Goal: Find specific page/section

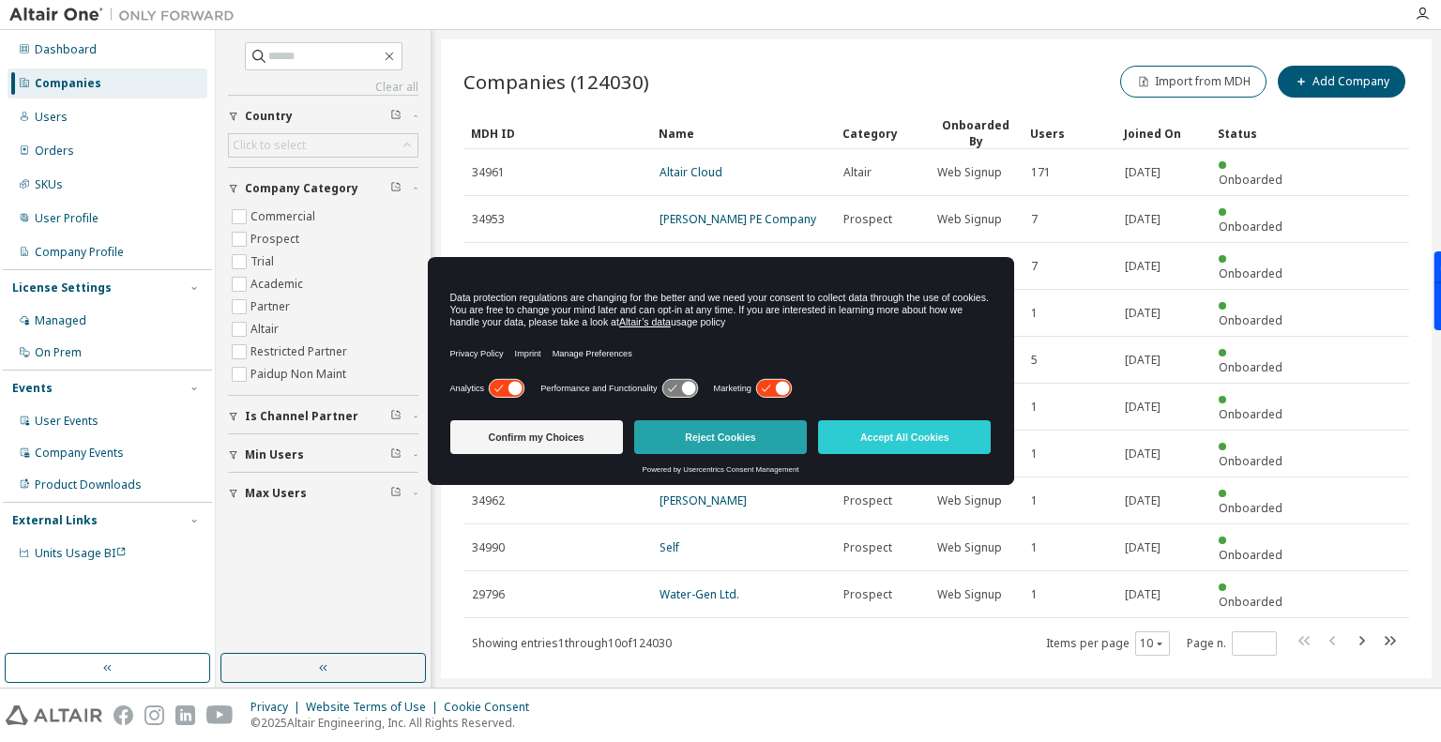
click at [716, 432] on button "Reject Cookies" at bounding box center [720, 437] width 173 height 34
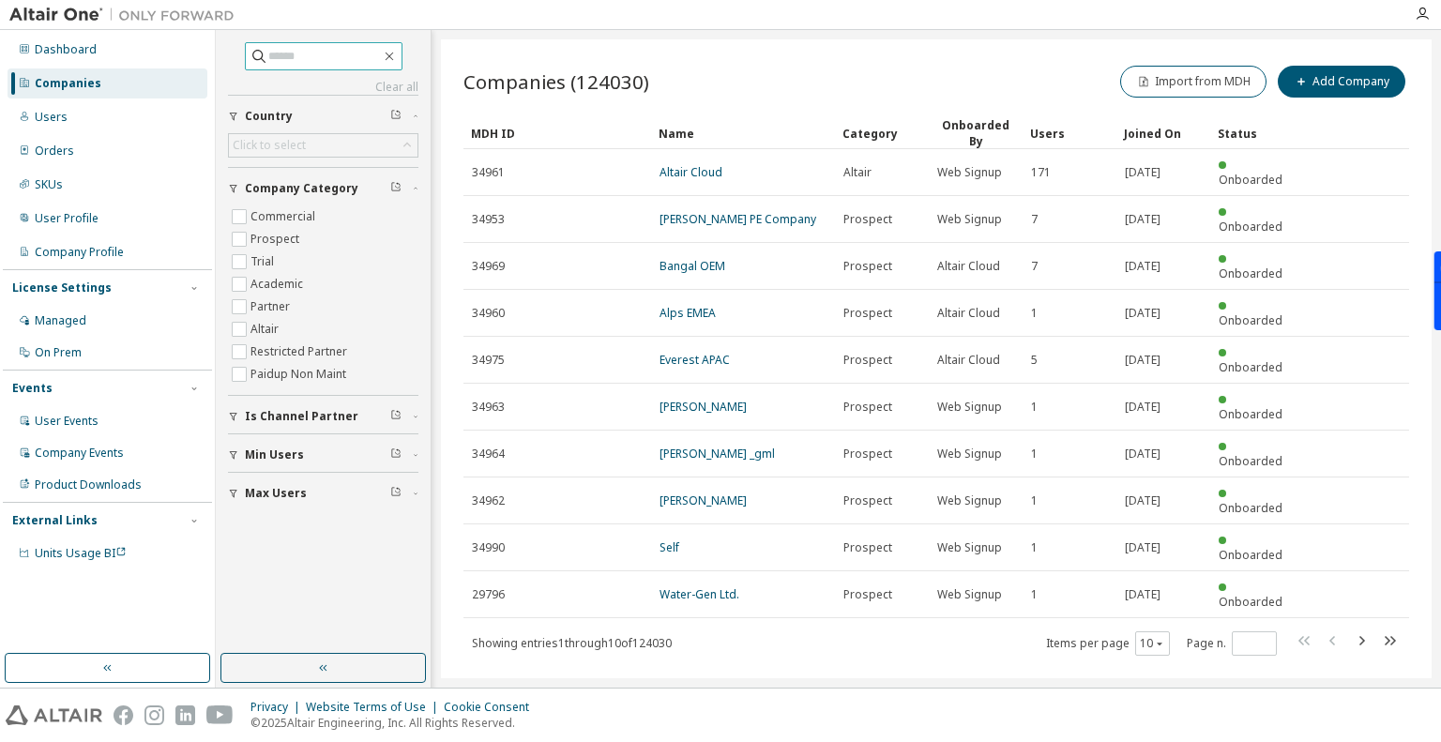
click at [281, 55] on input "text" at bounding box center [324, 56] width 113 height 19
type input "*****"
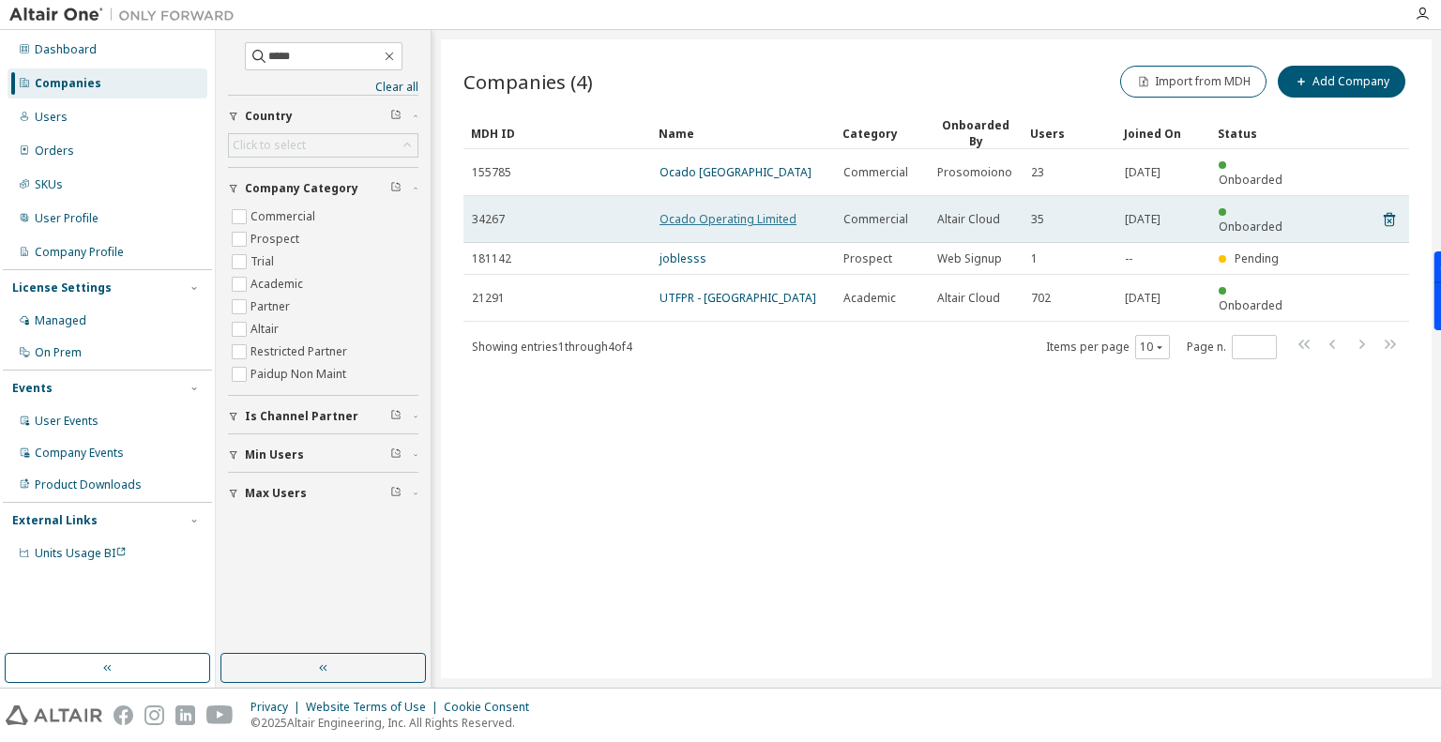
click at [696, 211] on link "Ocado Operating Limited" at bounding box center [728, 219] width 137 height 16
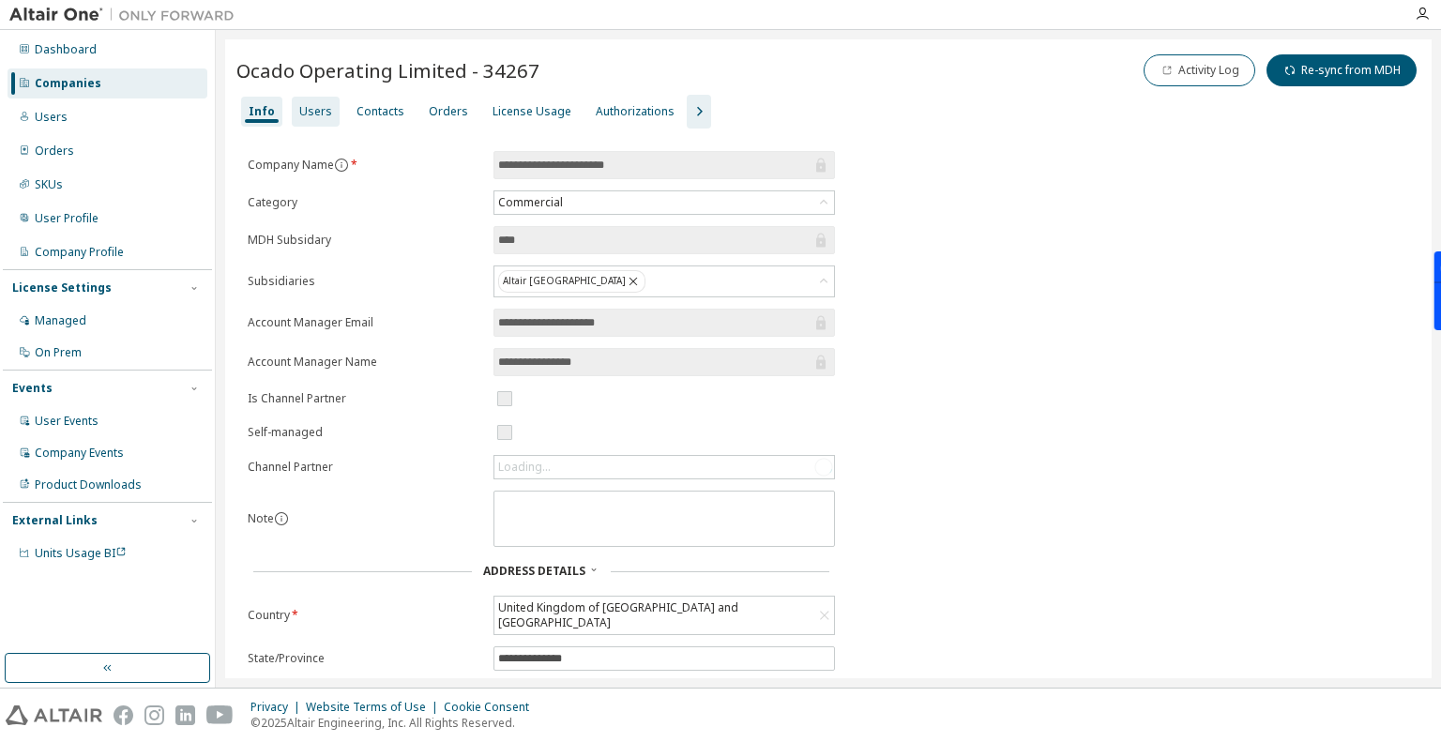
click at [323, 123] on div "Users" at bounding box center [316, 112] width 48 height 30
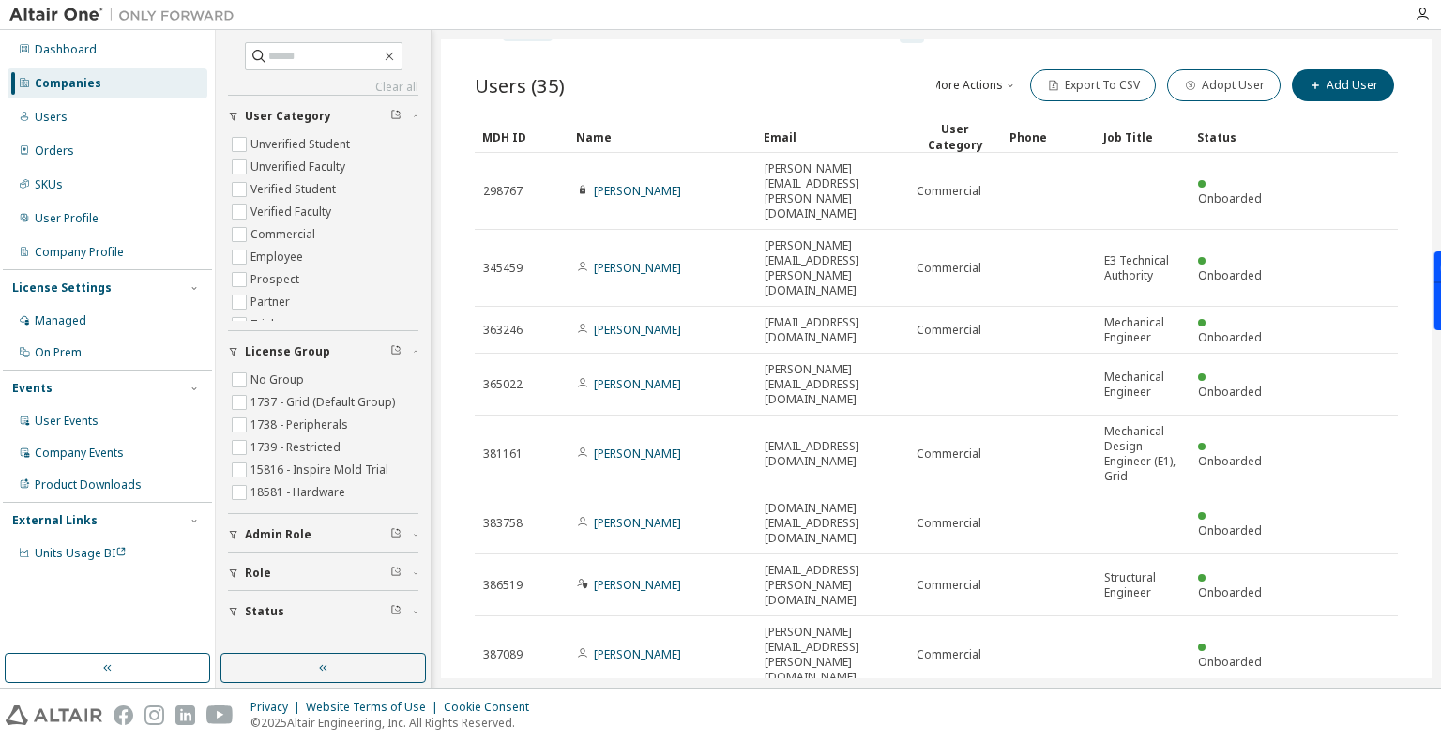
scroll to position [69, 0]
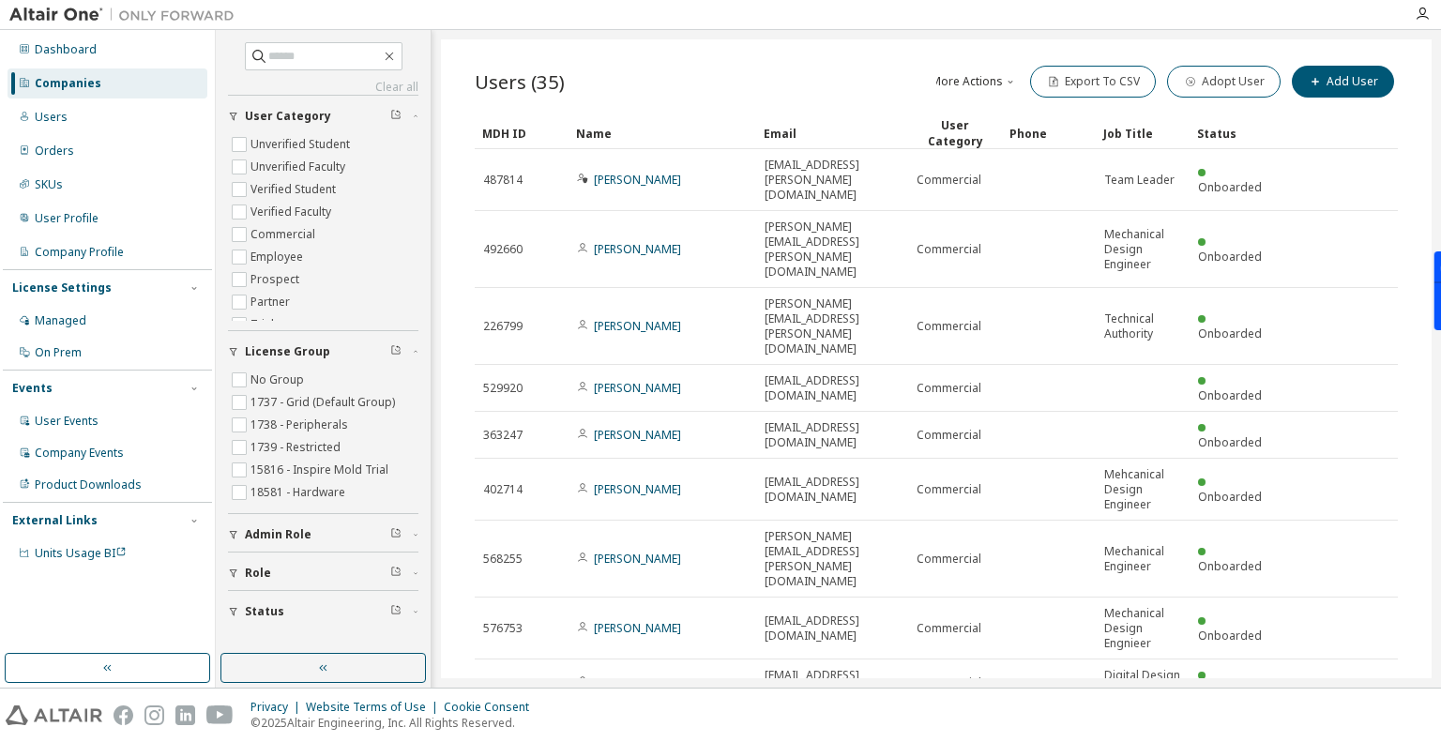
scroll to position [112, 0]
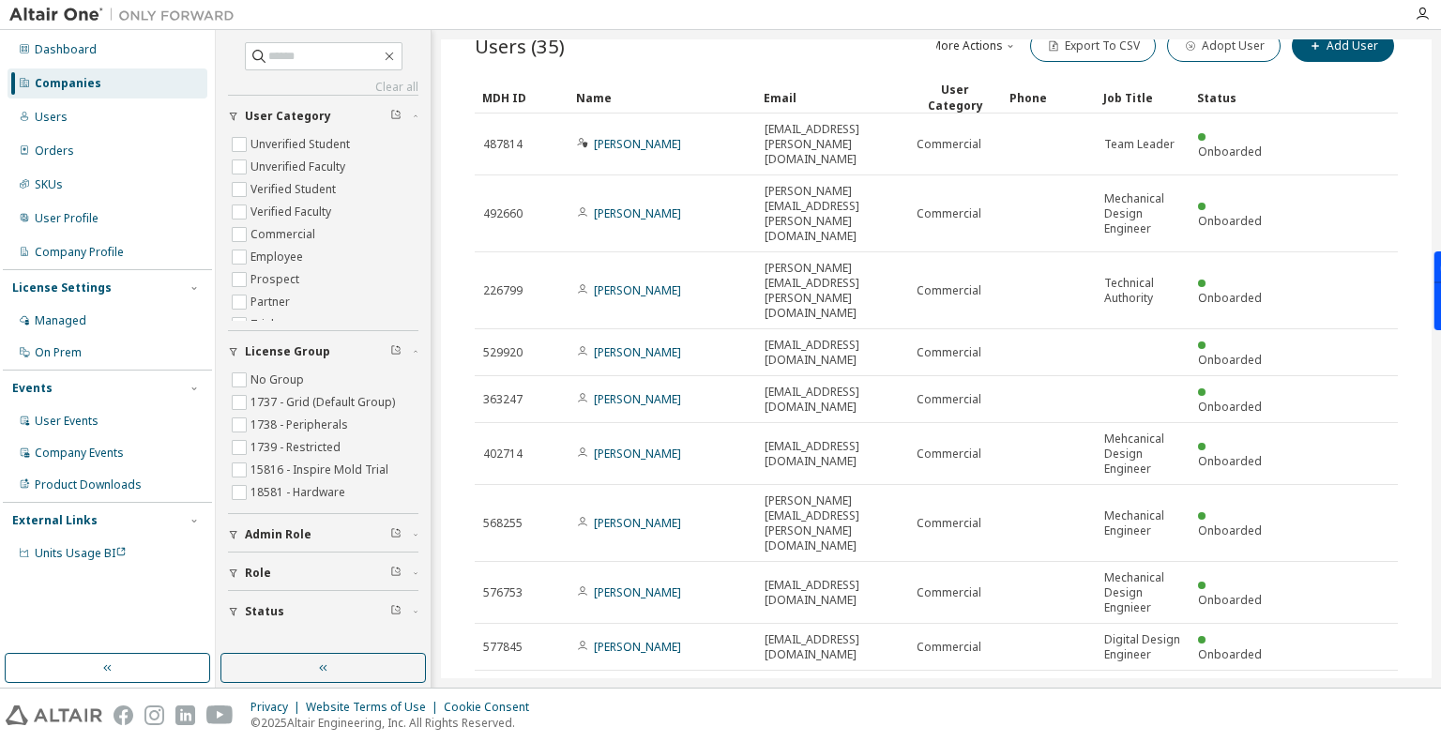
click at [1346, 741] on icon "button" at bounding box center [1350, 755] width 23 height 23
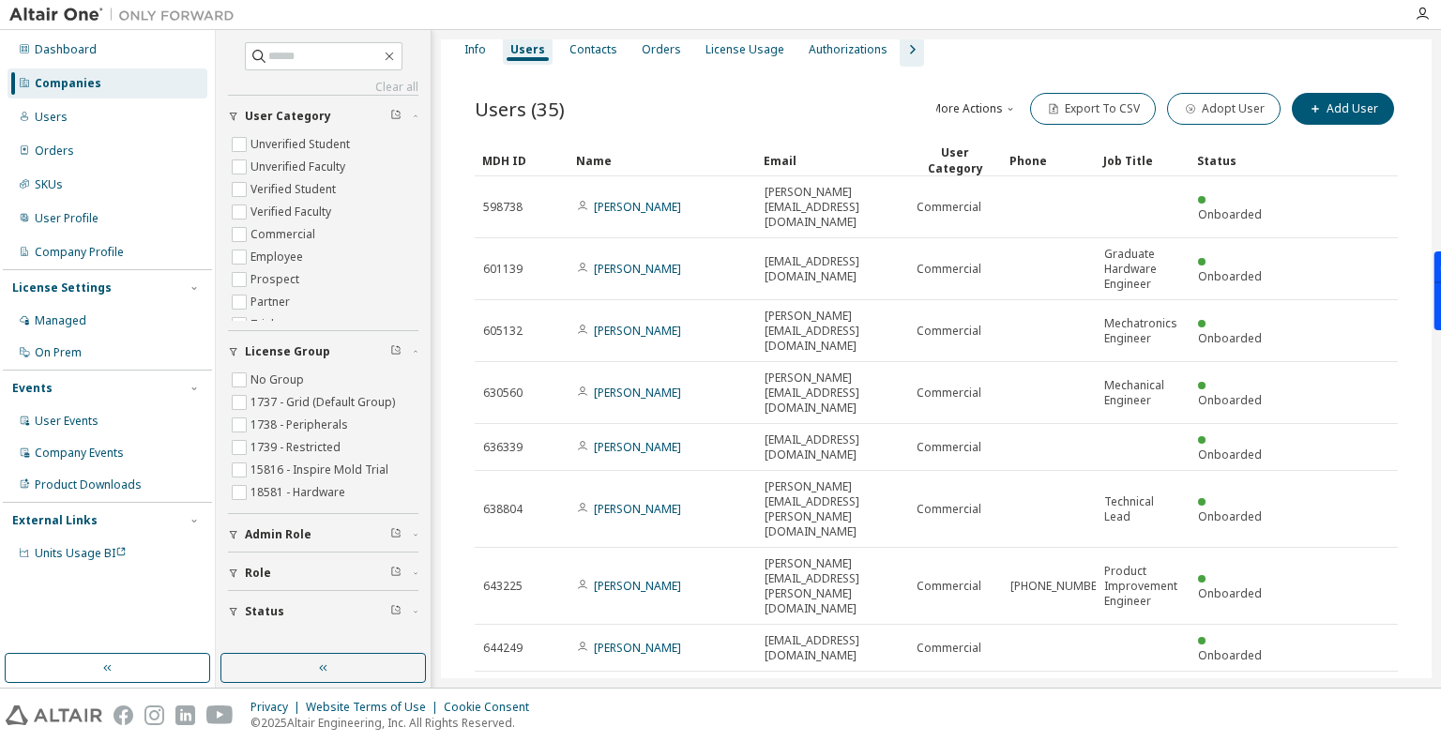
scroll to position [67, 0]
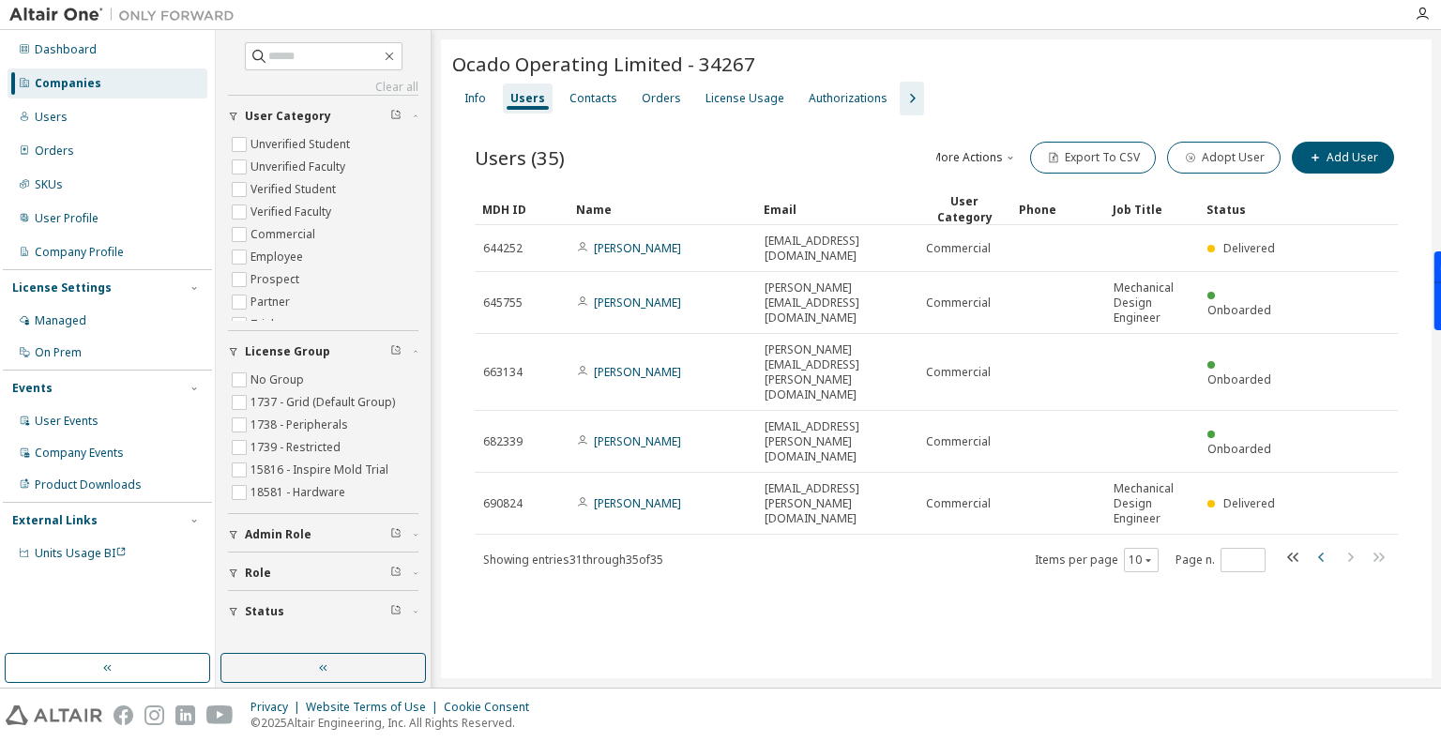
click at [1319, 546] on icon "button" at bounding box center [1322, 557] width 23 height 23
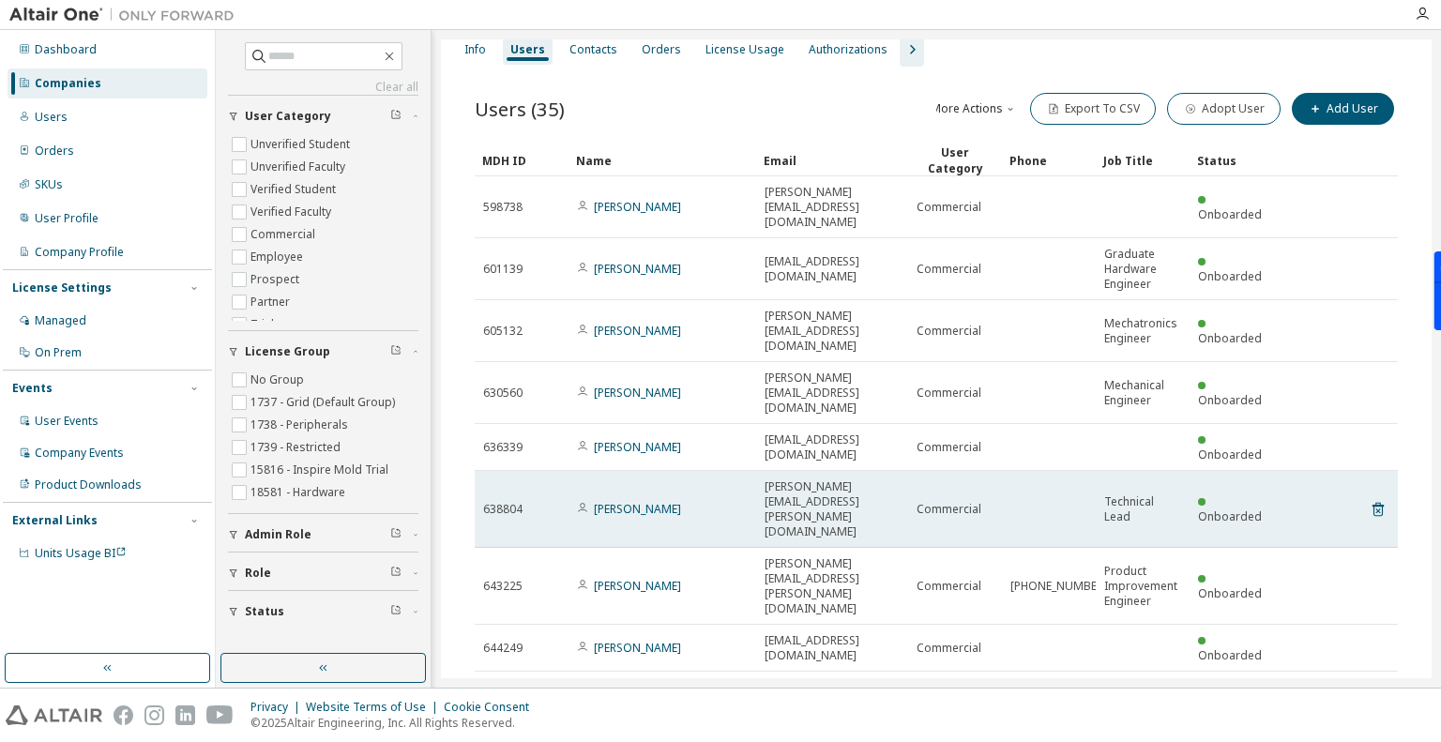
scroll to position [67, 0]
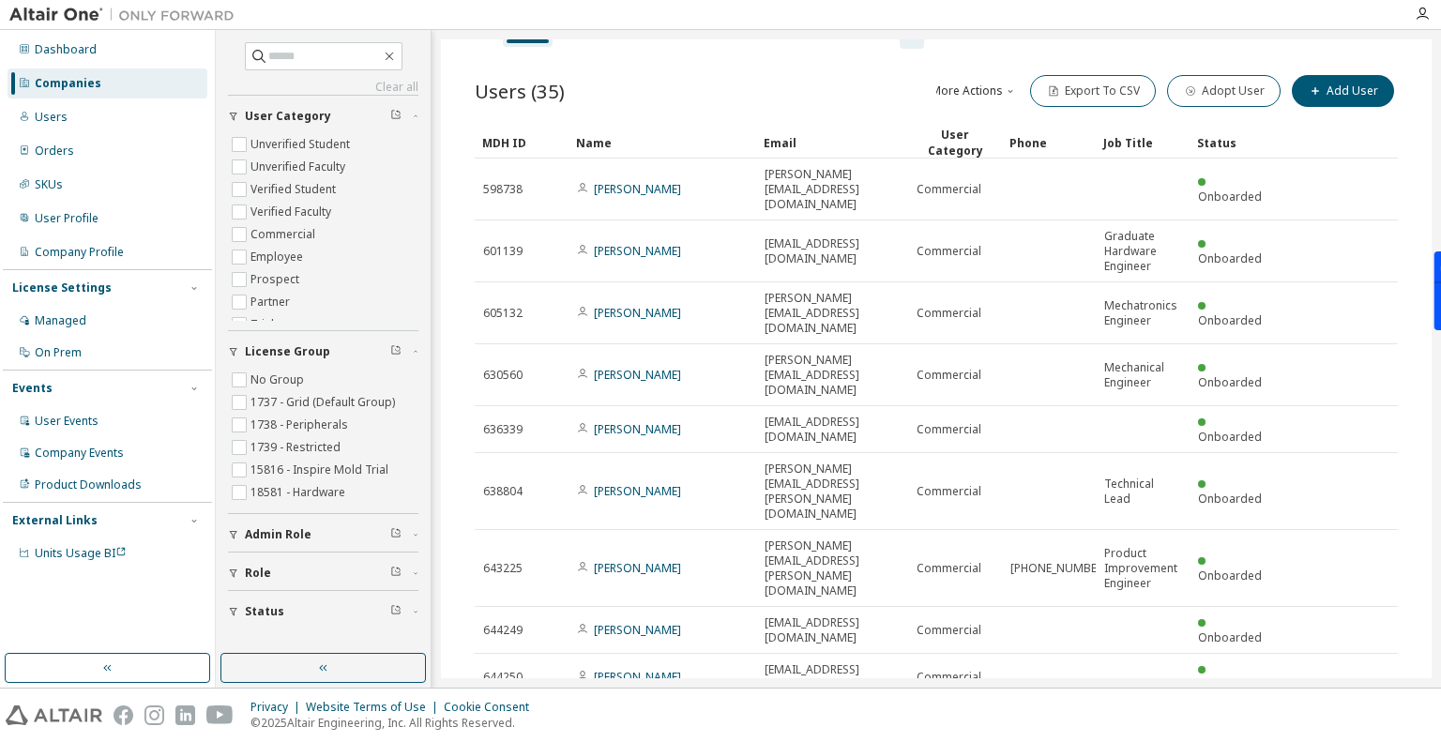
click at [1334, 653] on div "Users (35) More Actions Import From CSV Export To CSV Adopt User Add User Clear…" at bounding box center [936, 457] width 968 height 816
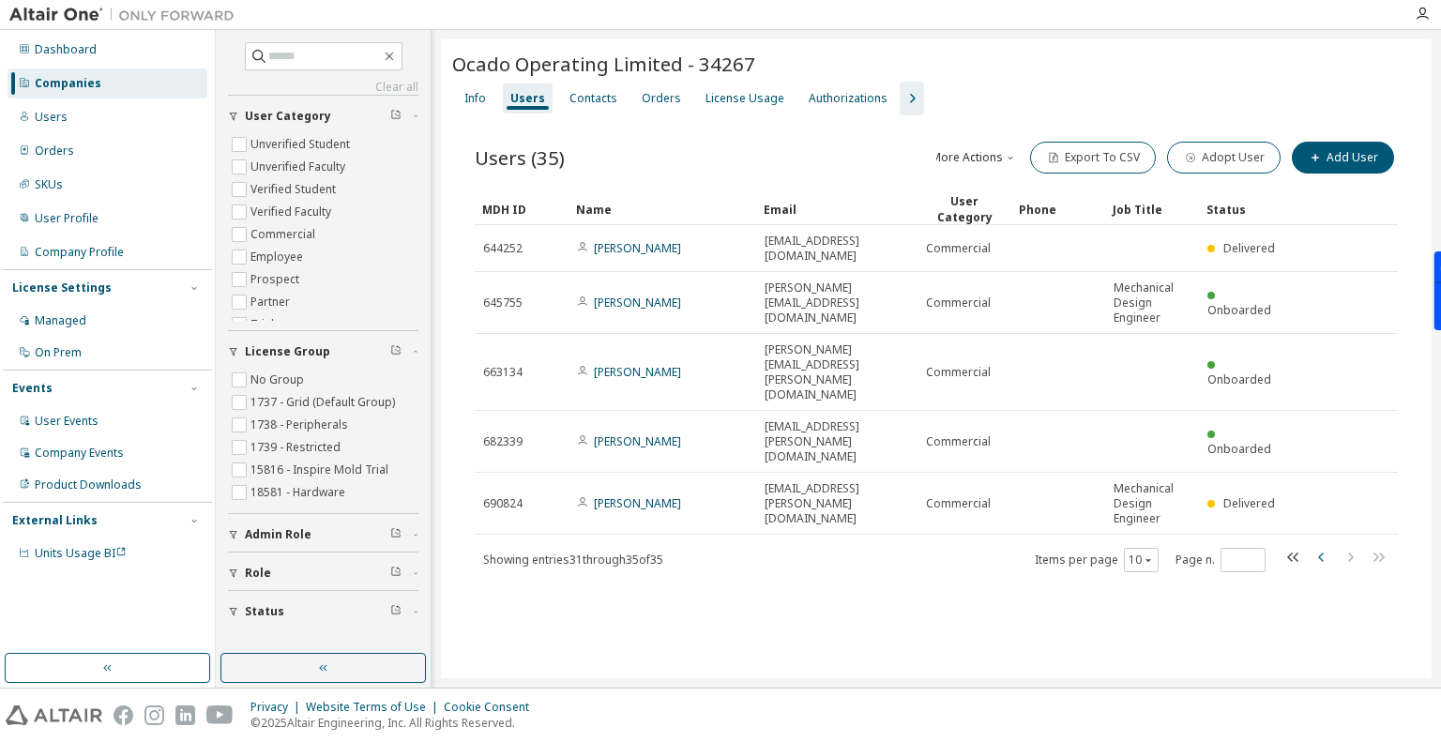
click at [1319, 553] on icon "button" at bounding box center [1322, 557] width 6 height 9
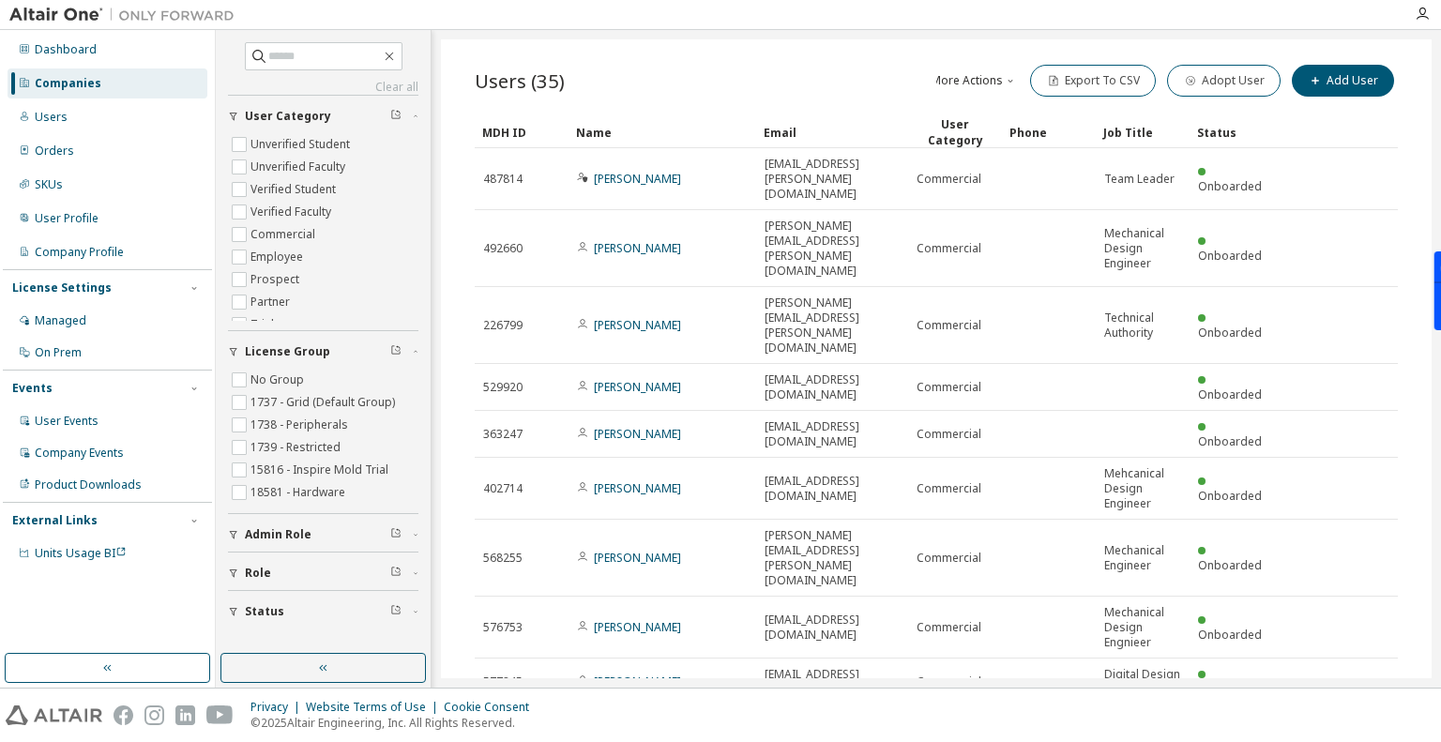
scroll to position [94, 0]
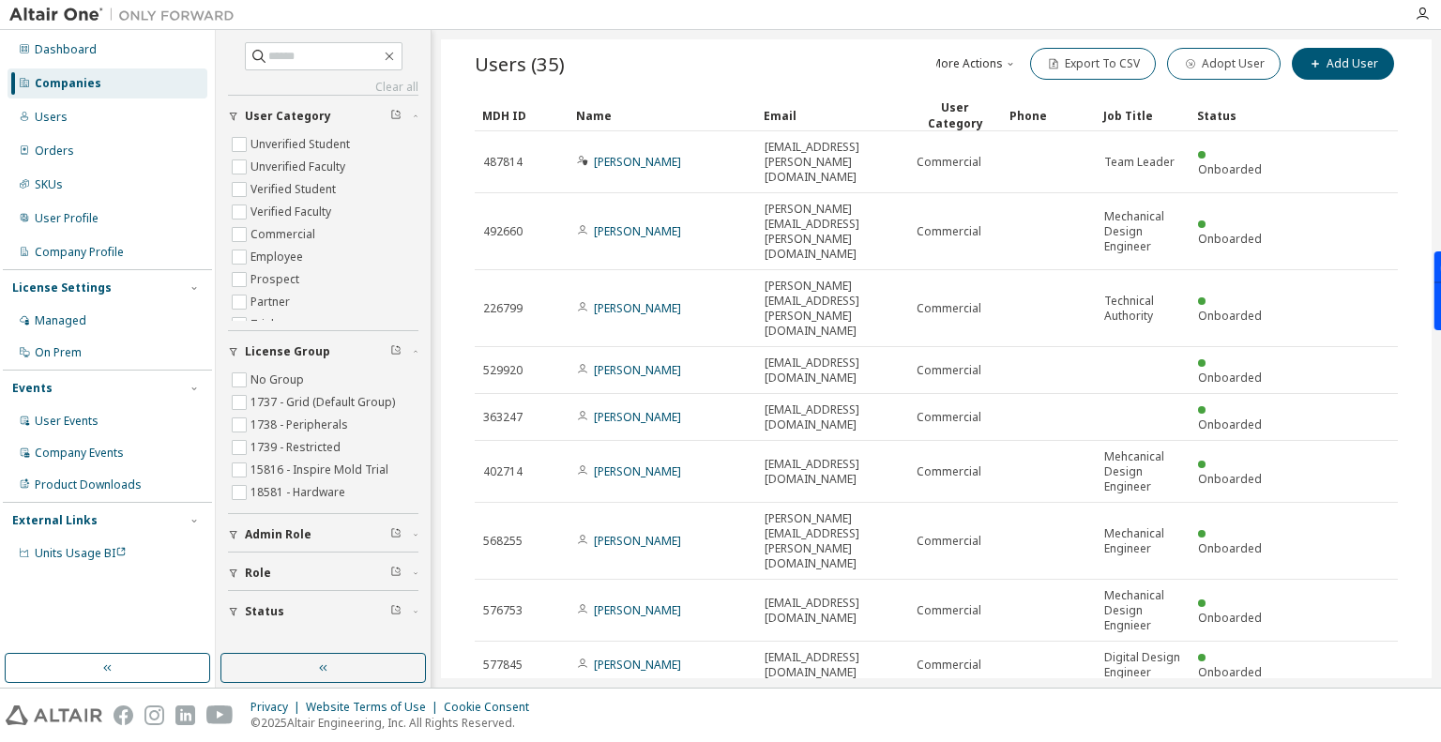
type input "*"
